Goal: Navigation & Orientation: Go to known website

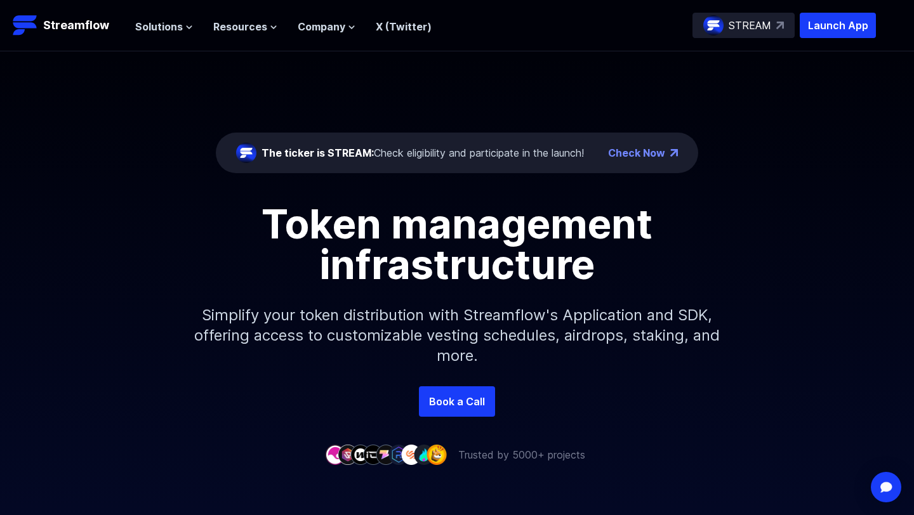
click at [770, 25] on p "STREAM" at bounding box center [750, 25] width 43 height 15
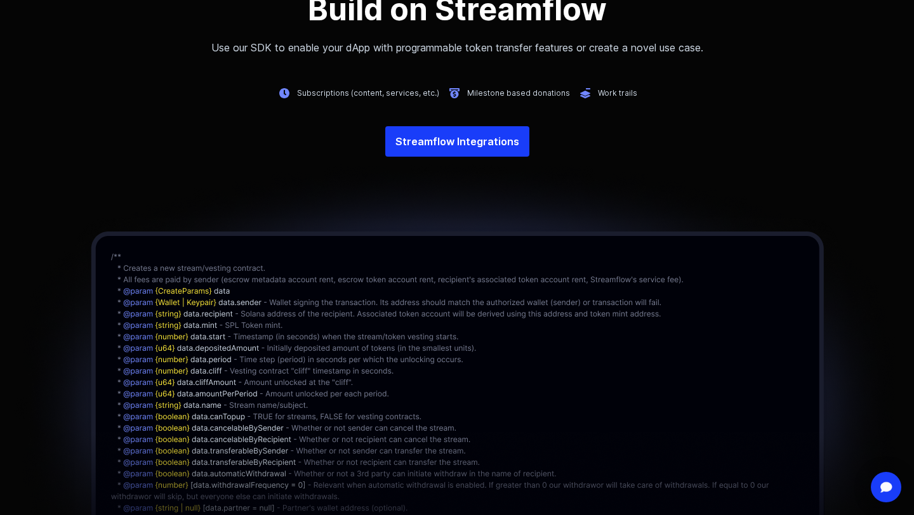
scroll to position [2948, 0]
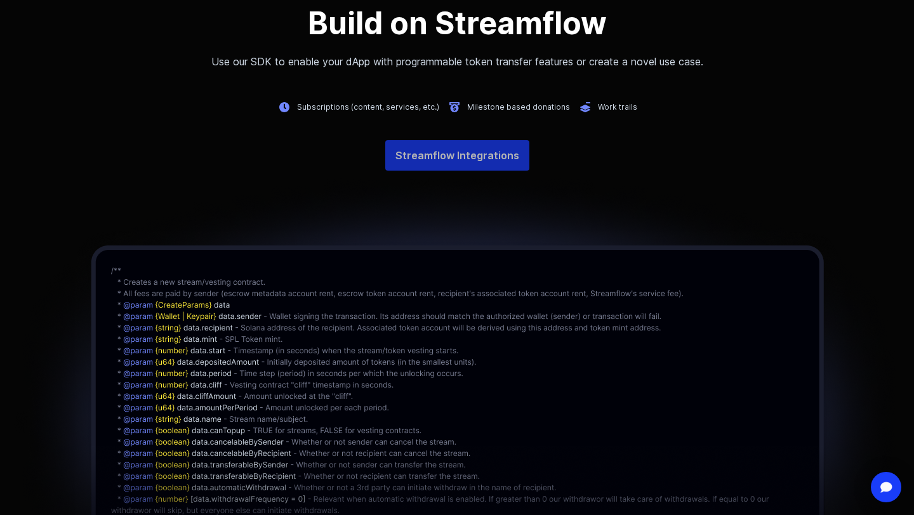
click at [477, 168] on link "Streamflow Integrations" at bounding box center [457, 155] width 144 height 30
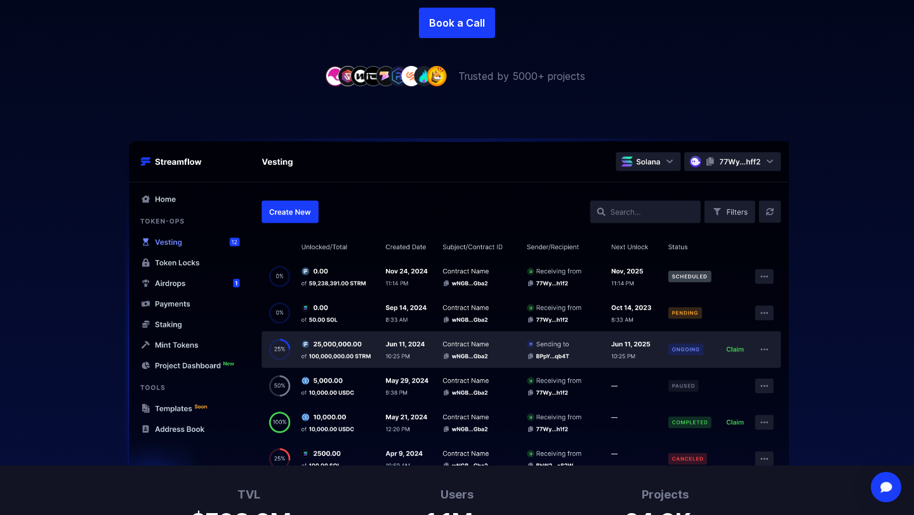
scroll to position [0, 0]
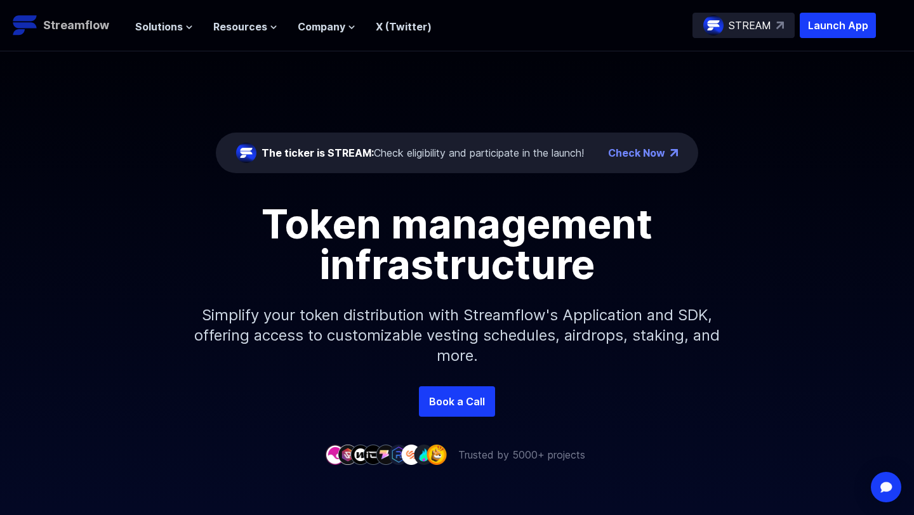
click at [61, 26] on p "Streamflow" at bounding box center [76, 26] width 66 height 18
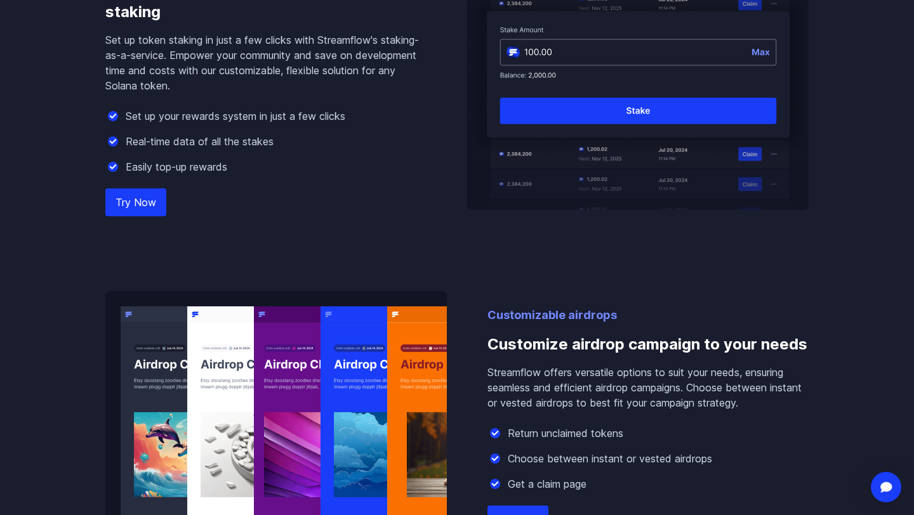
scroll to position [1304, 0]
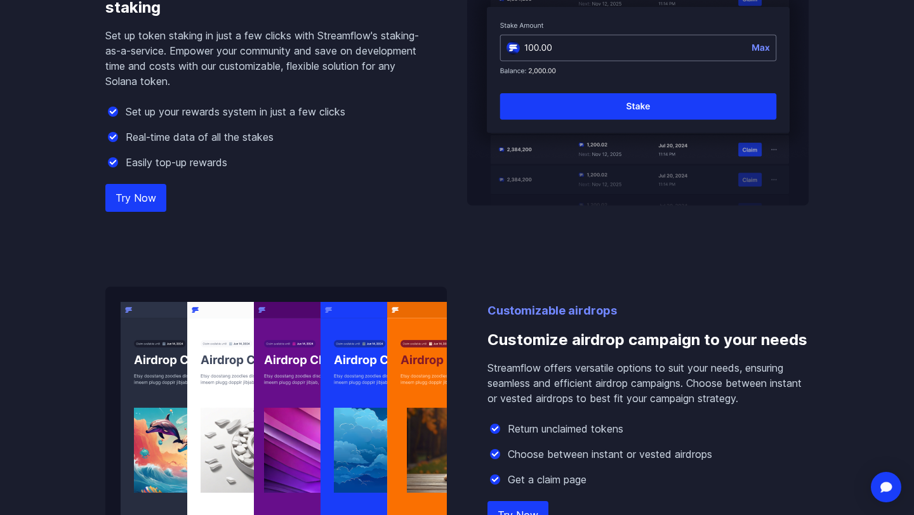
click at [154, 197] on link "Try Now" at bounding box center [135, 198] width 61 height 28
